Goal: Use online tool/utility: Use online tool/utility

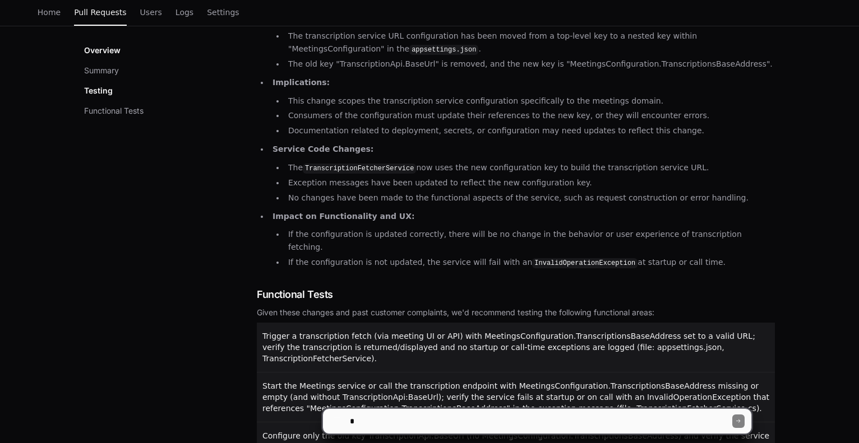
scroll to position [372, 0]
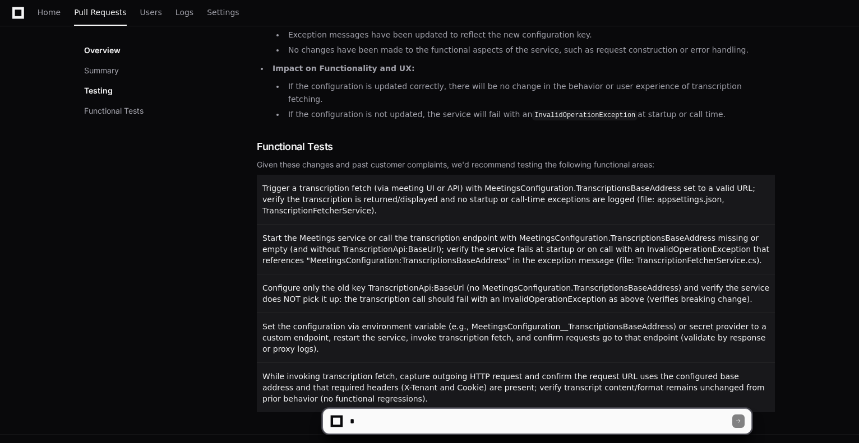
click at [387, 429] on textarea at bounding box center [540, 421] width 385 height 25
type textarea "**********"
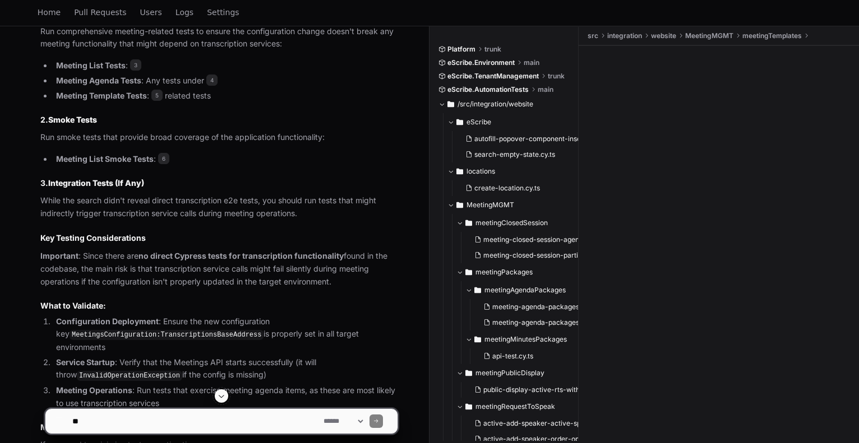
scroll to position [680, 0]
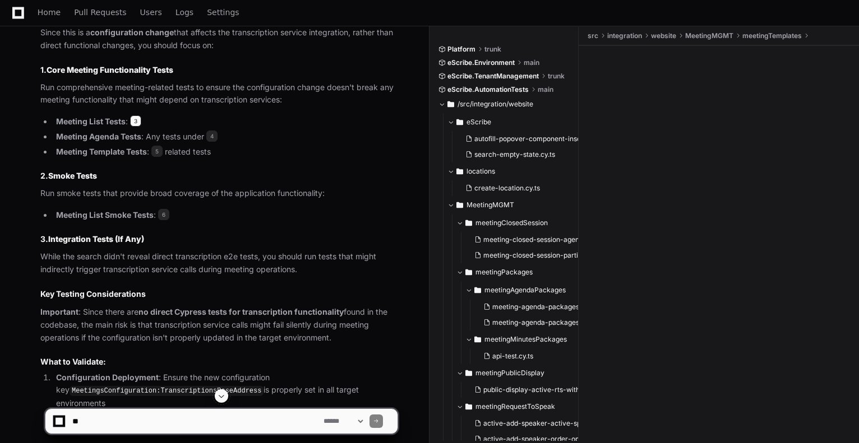
click at [140, 115] on span "3" at bounding box center [135, 120] width 11 height 11
click at [214, 131] on span "4" at bounding box center [211, 136] width 11 height 11
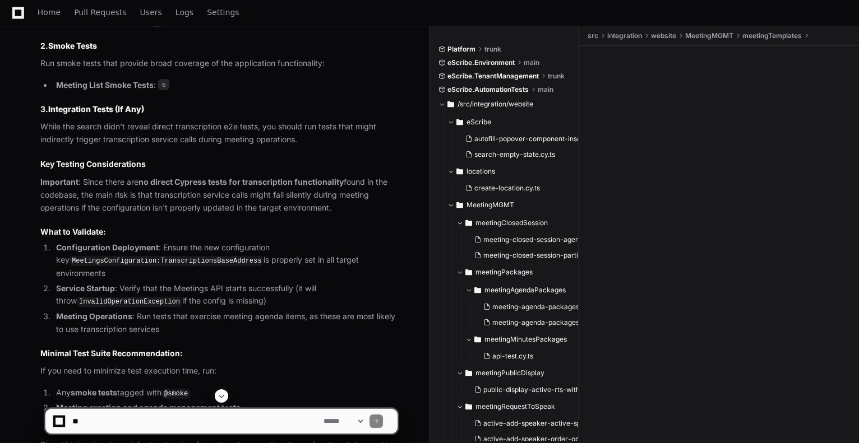
scroll to position [904, 0]
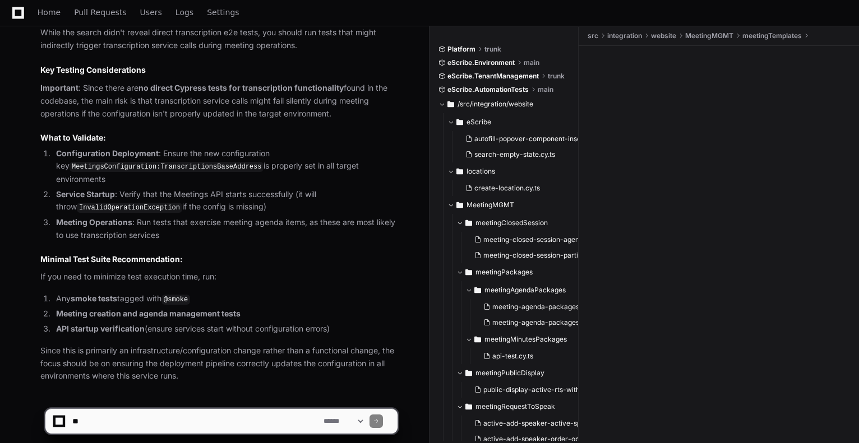
click at [22, 15] on icon at bounding box center [18, 13] width 12 height 12
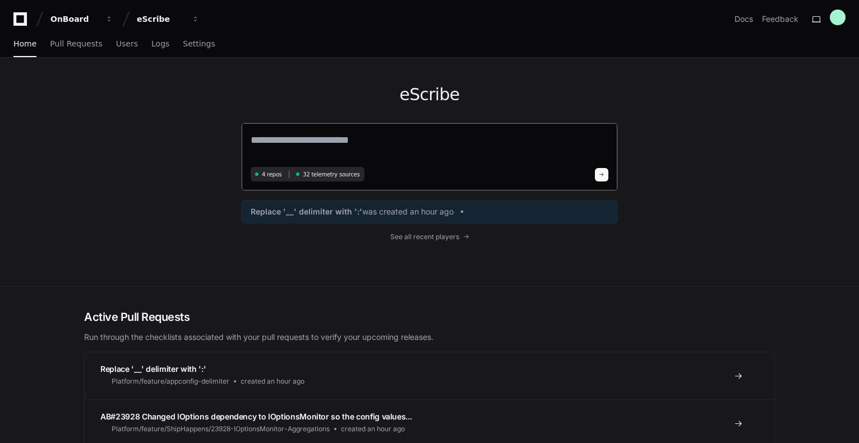
click at [344, 144] on textarea at bounding box center [430, 147] width 358 height 31
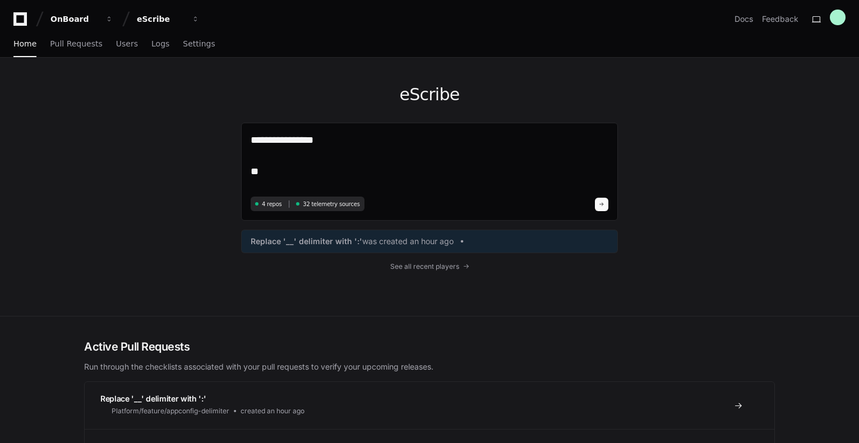
paste textarea "**********"
type textarea "**********"
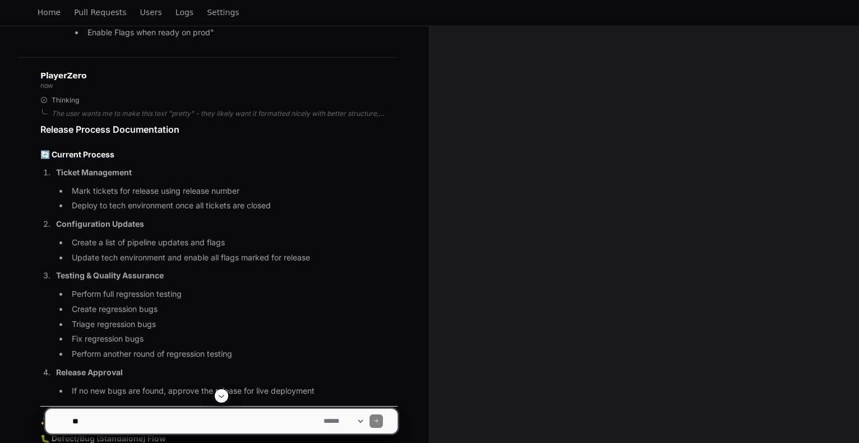
scroll to position [803, 0]
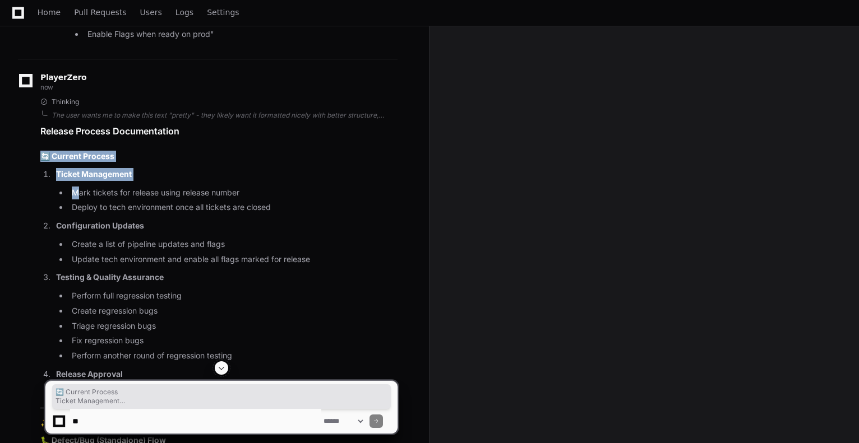
drag, startPoint x: 32, startPoint y: 154, endPoint x: 77, endPoint y: 186, distance: 55.1
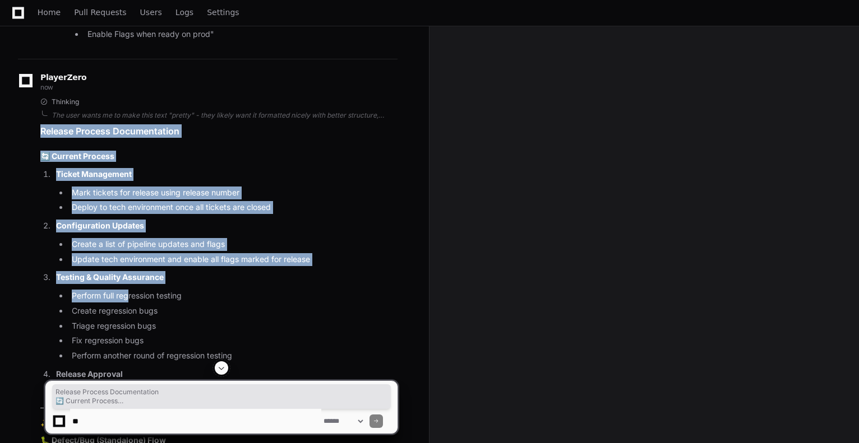
drag, startPoint x: 40, startPoint y: 131, endPoint x: 127, endPoint y: 289, distance: 180.6
click at [211, 176] on p "Ticket Management" at bounding box center [226, 174] width 341 height 13
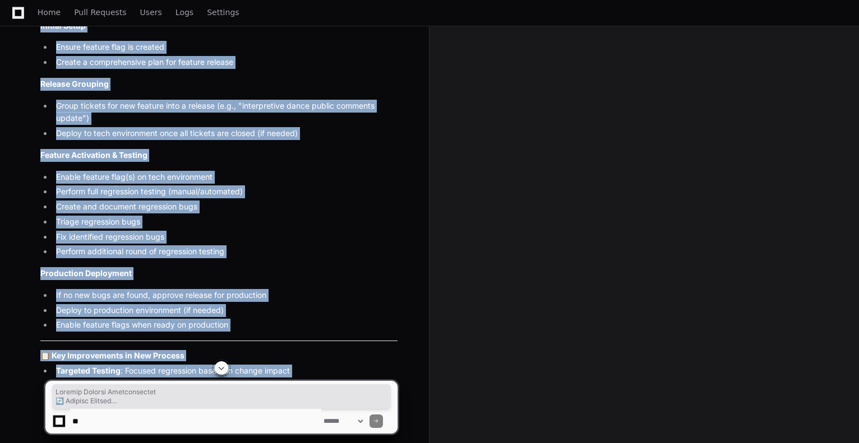
scroll to position [1644, 0]
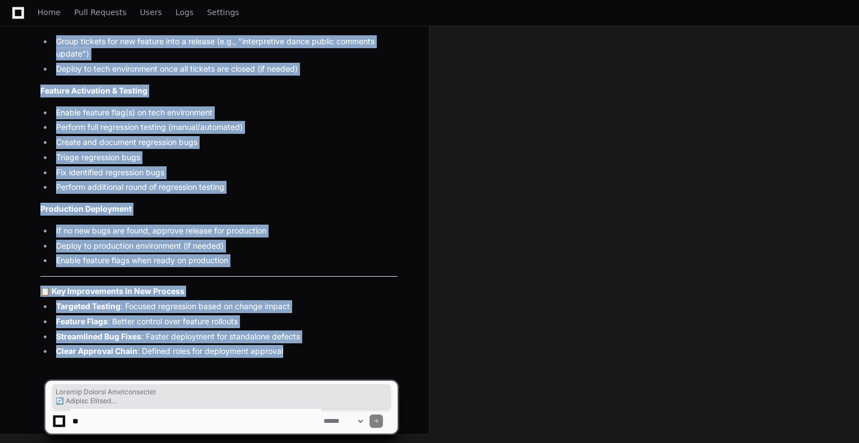
drag, startPoint x: 41, startPoint y: 131, endPoint x: 307, endPoint y: 357, distance: 348.7
copy article "Loremip Dolorsi Ametconsectet 🔄 Adipisc Elitsed Doeius Temporinci Utla etdolor …"
